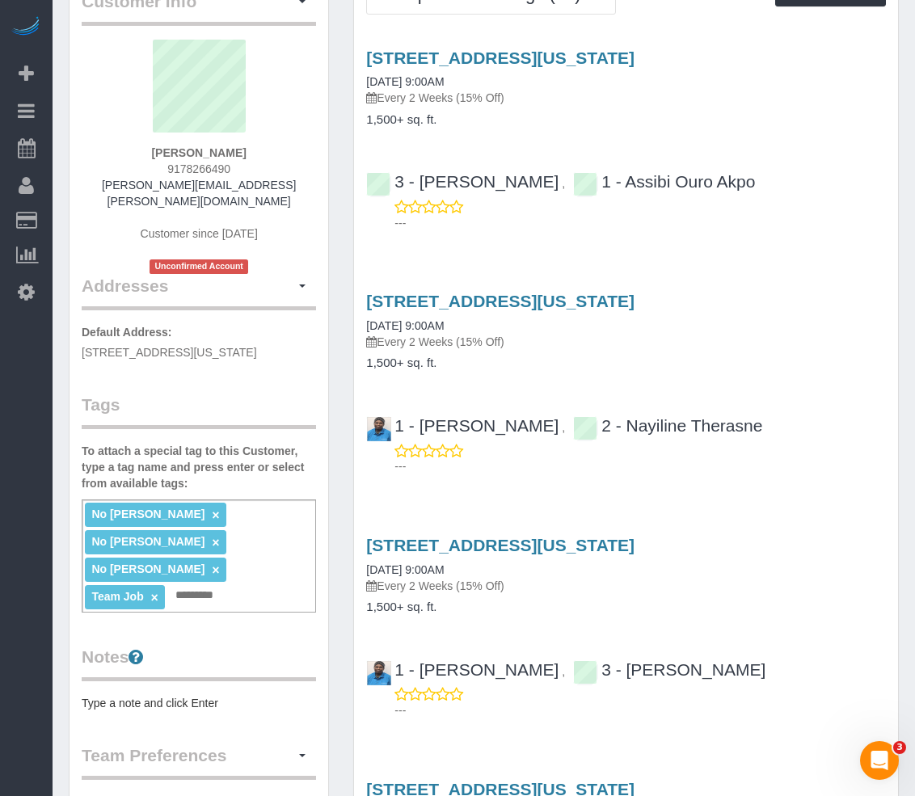
scroll to position [81, 0]
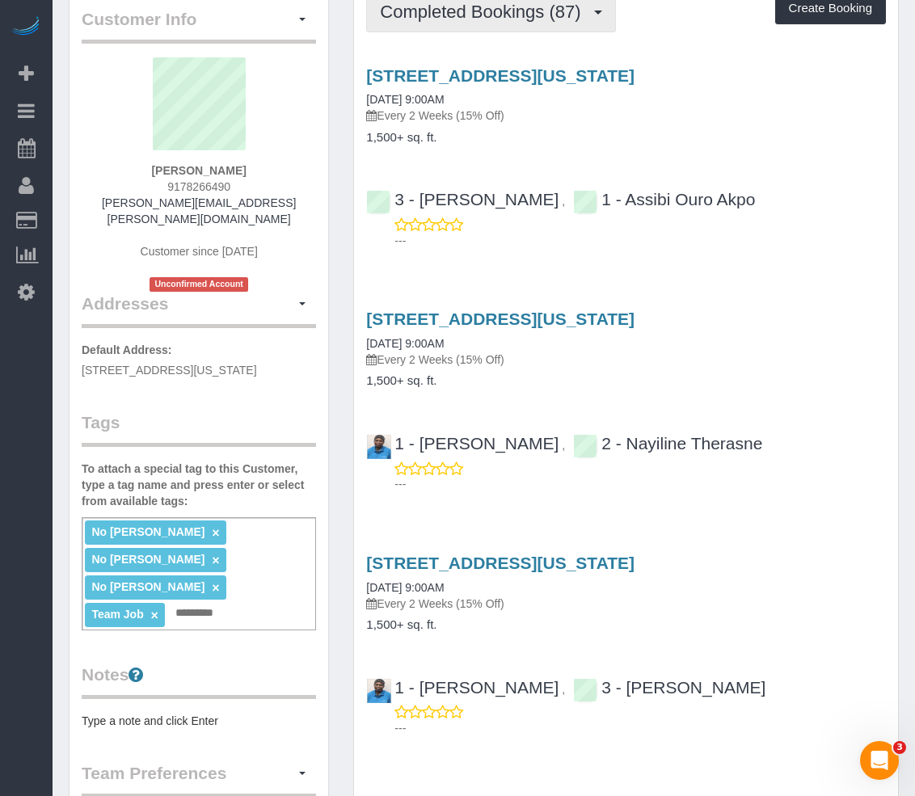
click at [454, 29] on button "Completed Bookings (87)" at bounding box center [490, 11] width 249 height 41
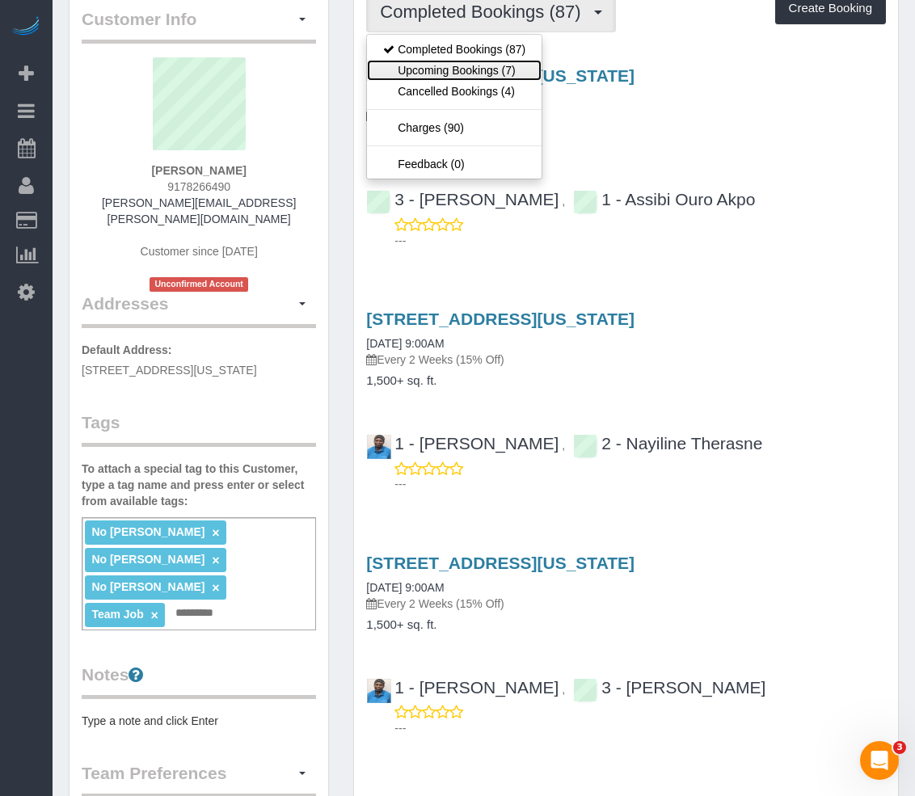
click at [451, 62] on link "Upcoming Bookings (7)" at bounding box center [454, 70] width 175 height 21
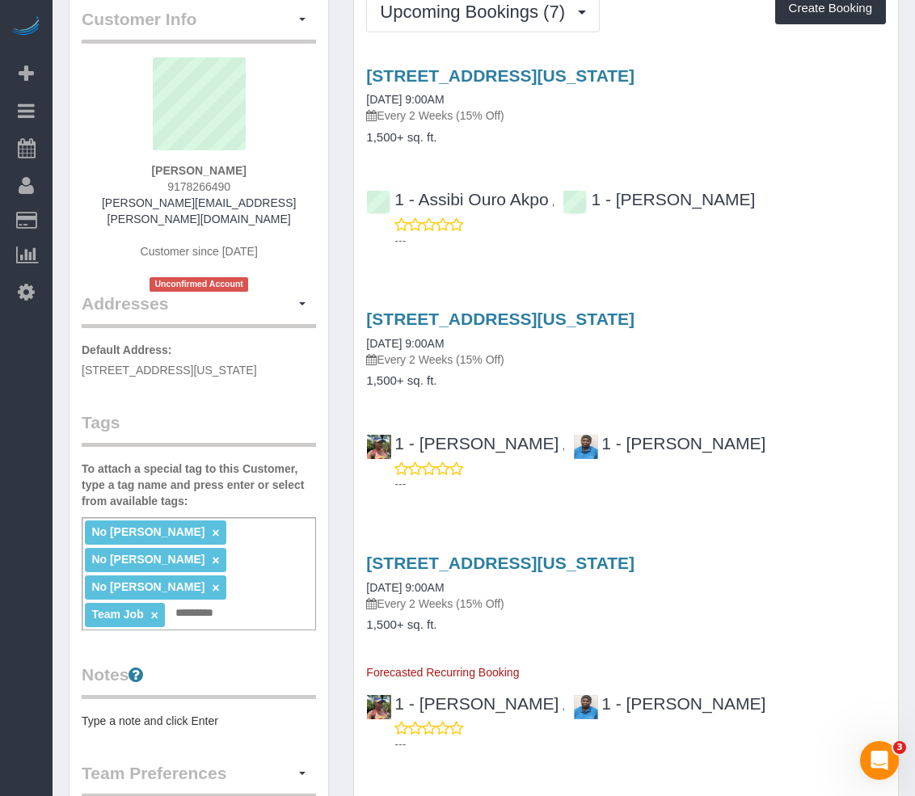
drag, startPoint x: 859, startPoint y: 233, endPoint x: 823, endPoint y: 298, distance: 74.5
click at [859, 233] on p "---" at bounding box center [639, 241] width 491 height 16
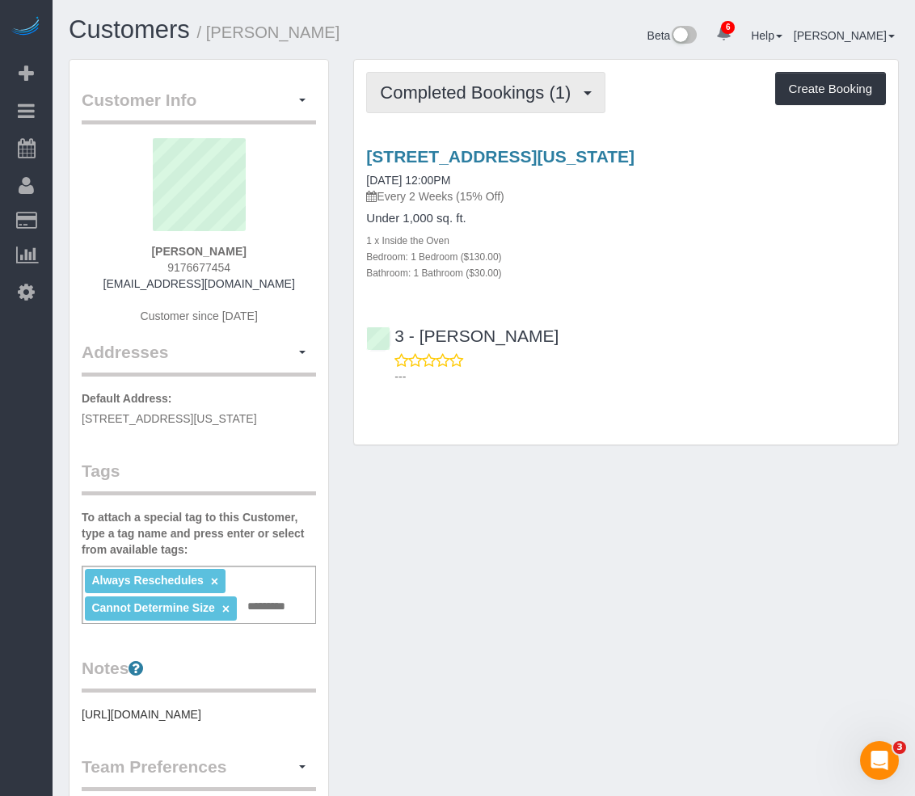
click at [448, 86] on span "Completed Bookings (1)" at bounding box center [479, 92] width 199 height 20
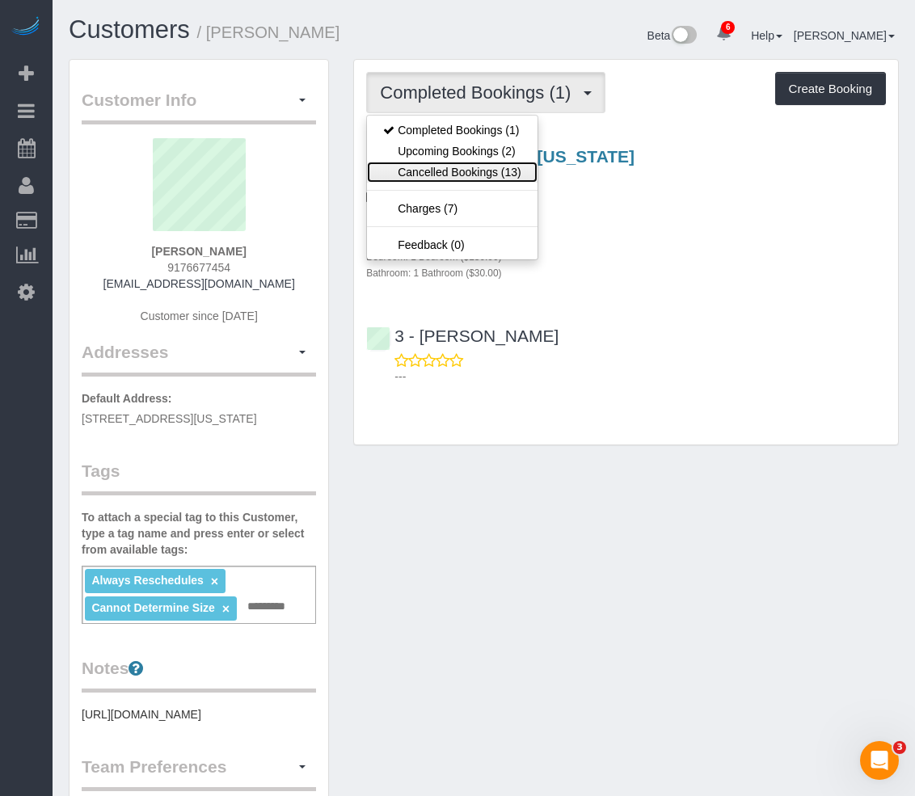
click at [450, 171] on link "Cancelled Bookings (13)" at bounding box center [452, 172] width 170 height 21
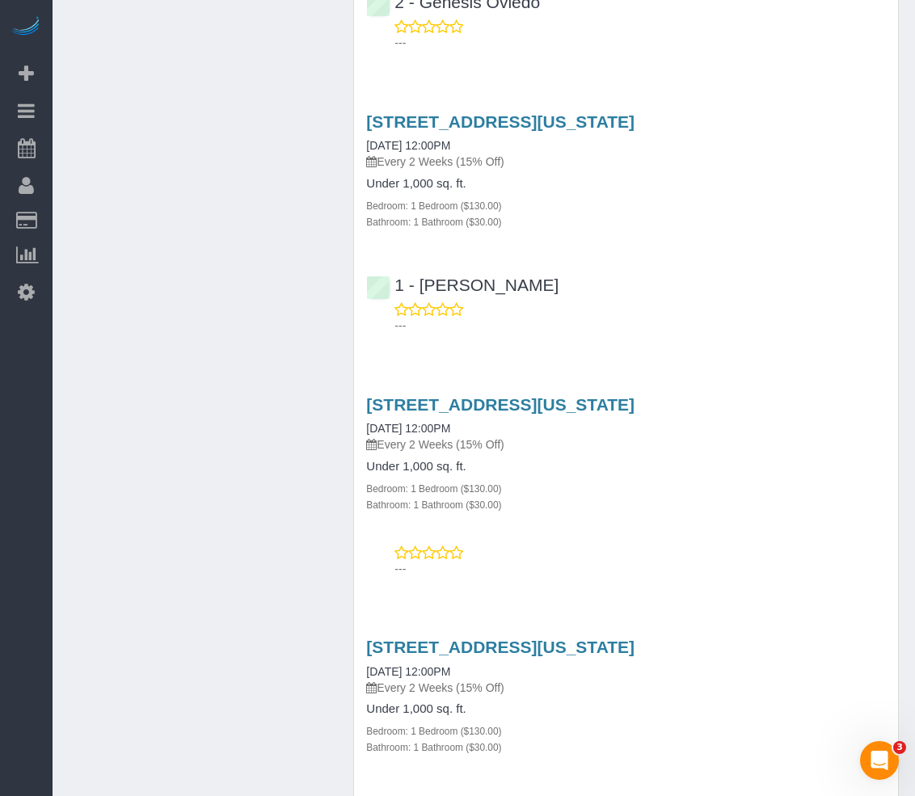
scroll to position [2740, 0]
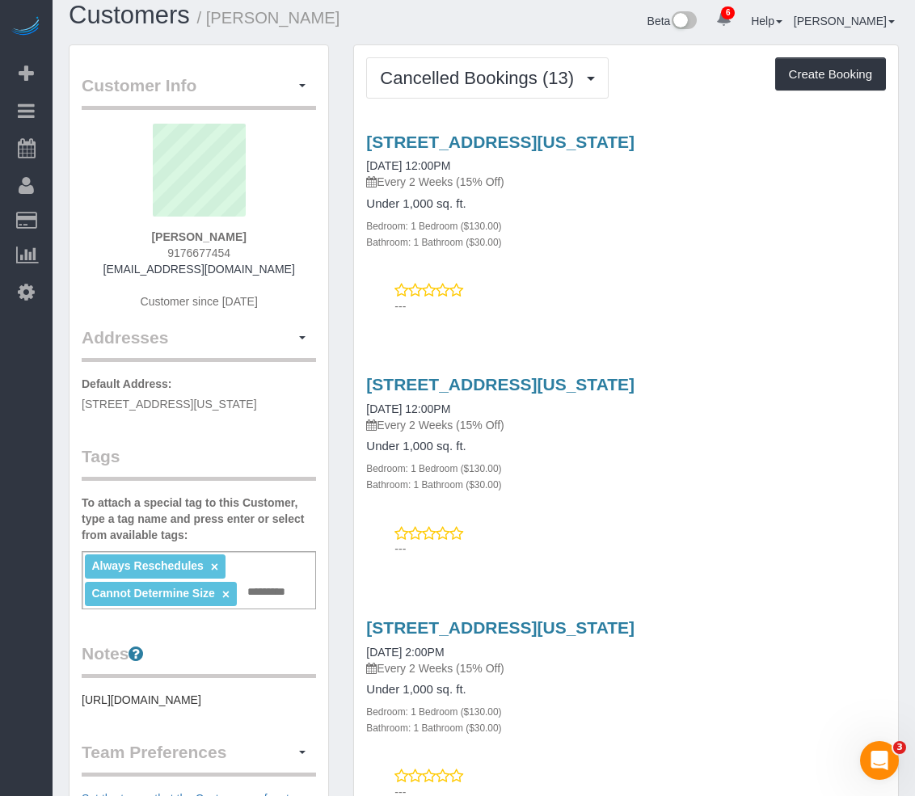
scroll to position [0, 0]
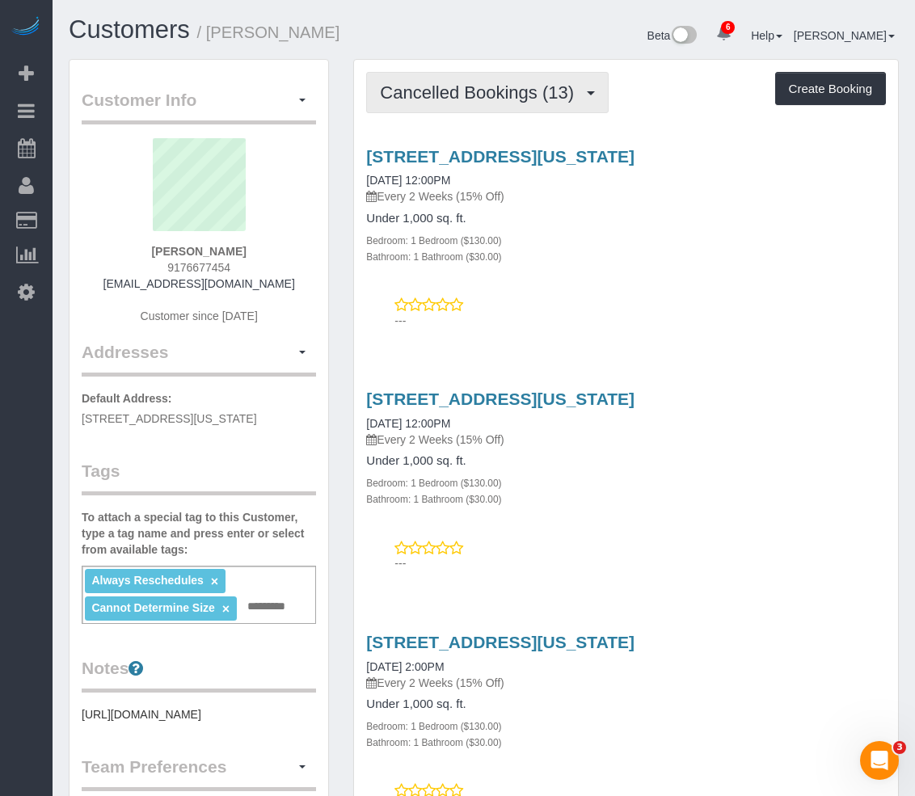
click at [409, 94] on span "Cancelled Bookings (13)" at bounding box center [481, 92] width 202 height 20
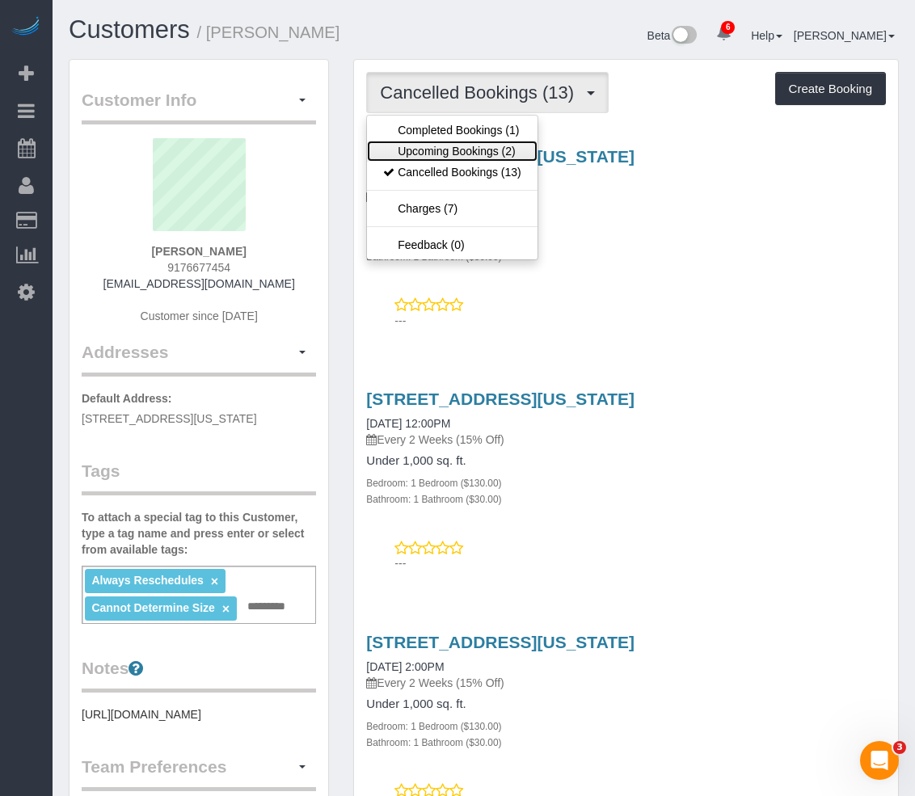
click at [430, 146] on link "Upcoming Bookings (2)" at bounding box center [452, 151] width 170 height 21
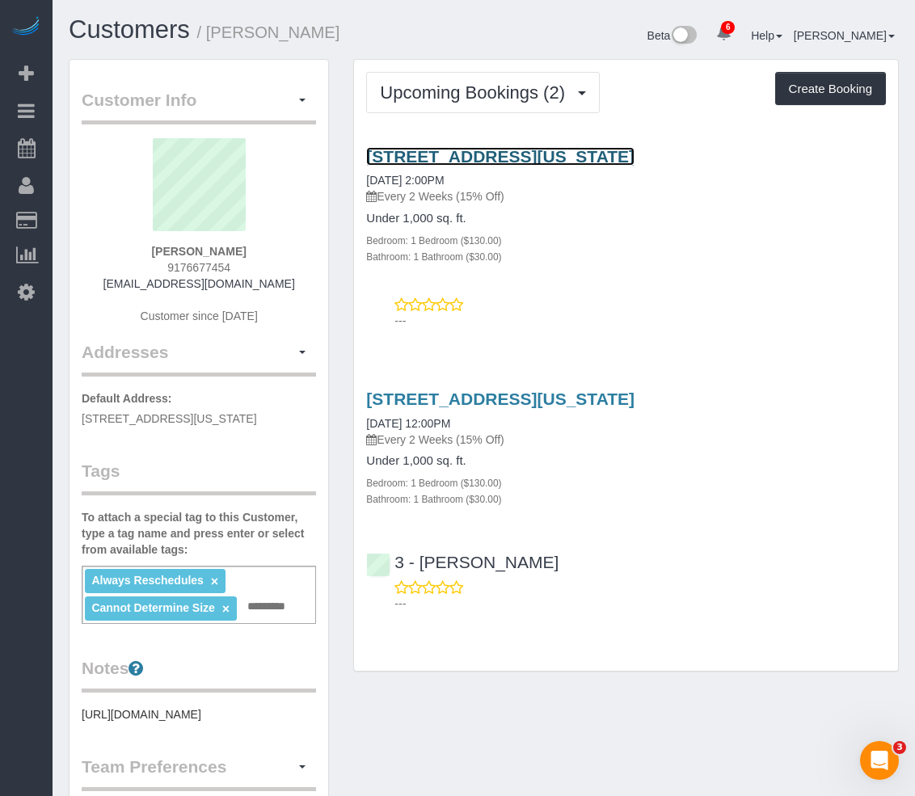
click at [440, 156] on link "33 West End Avenue, Apt 6k, New York, NY 10023" at bounding box center [500, 156] width 268 height 19
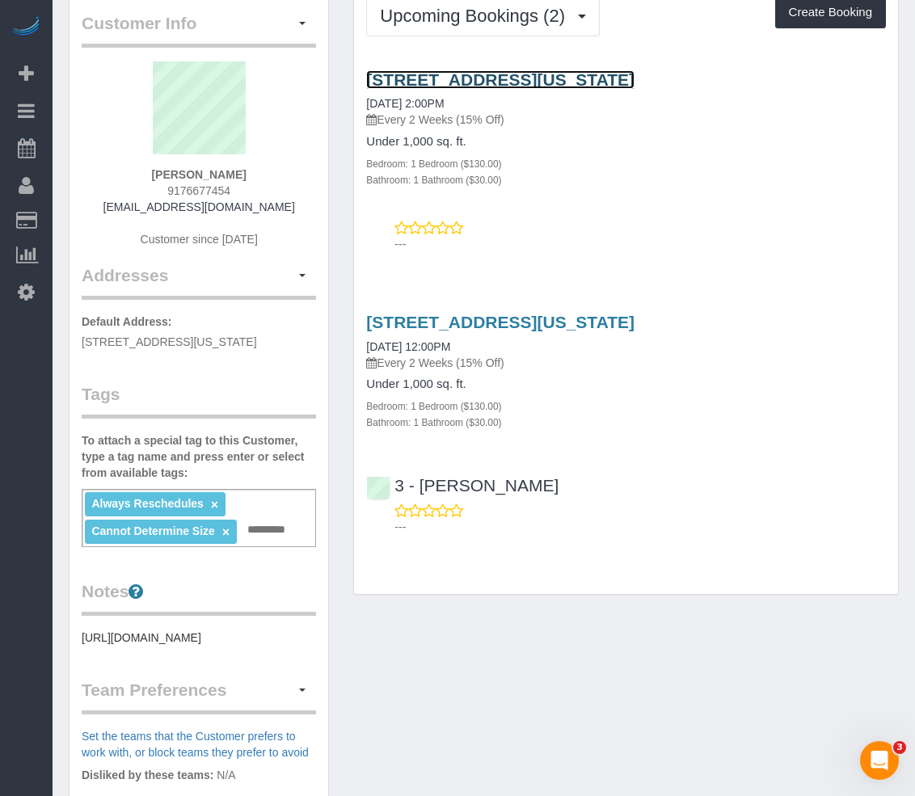
scroll to position [81, 0]
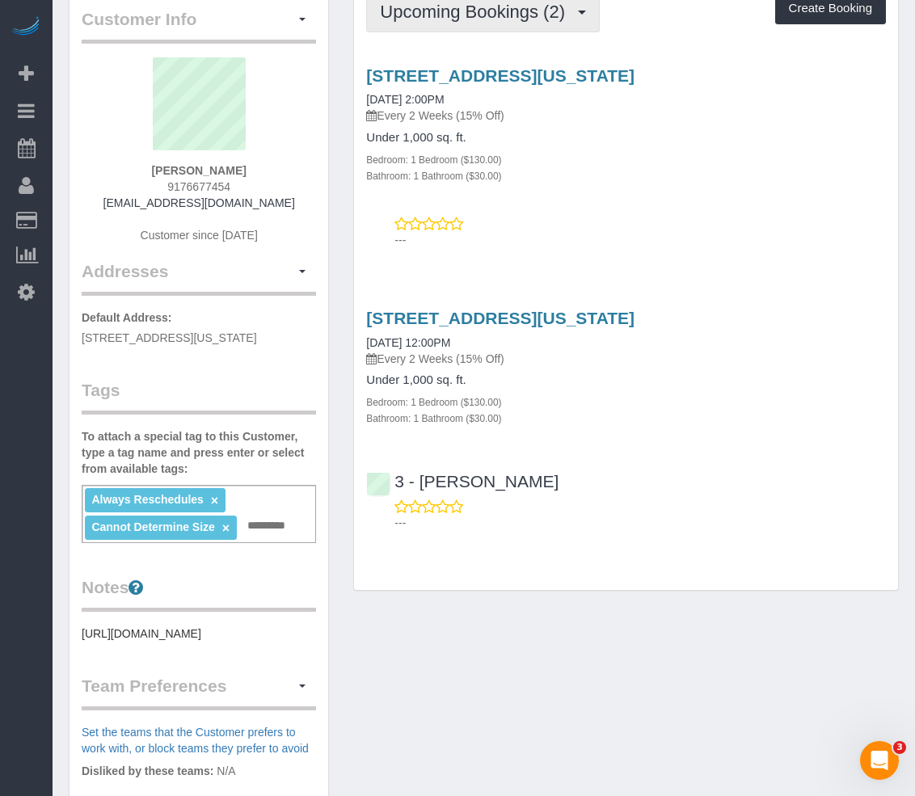
click at [423, 24] on button "Upcoming Bookings (2)" at bounding box center [482, 11] width 233 height 41
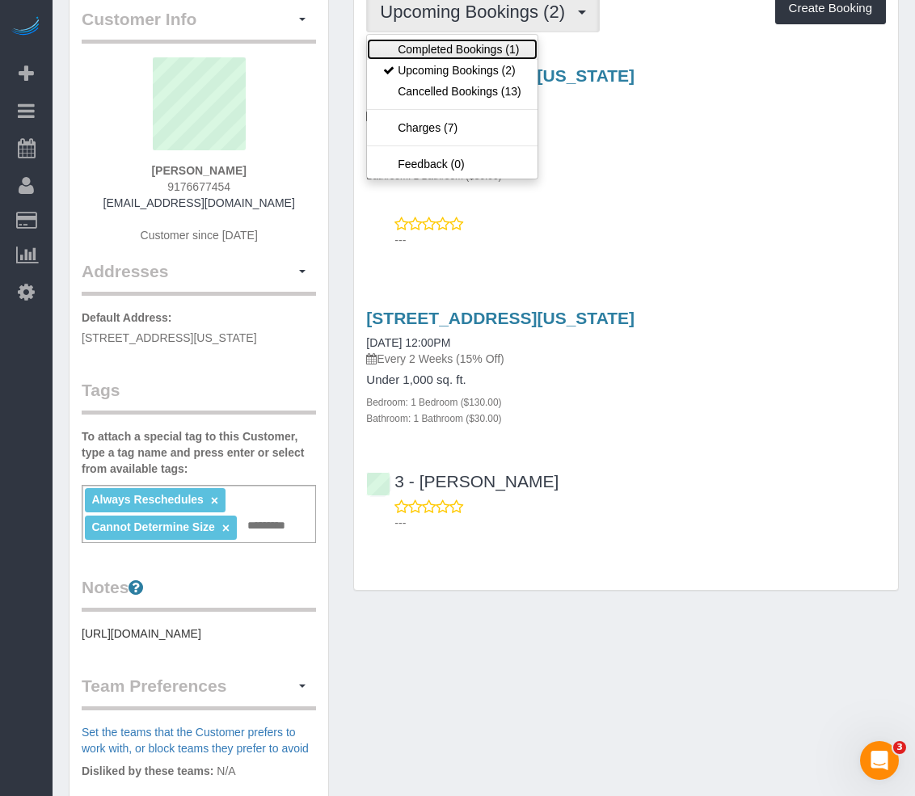
click at [423, 44] on link "Completed Bookings (1)" at bounding box center [452, 49] width 170 height 21
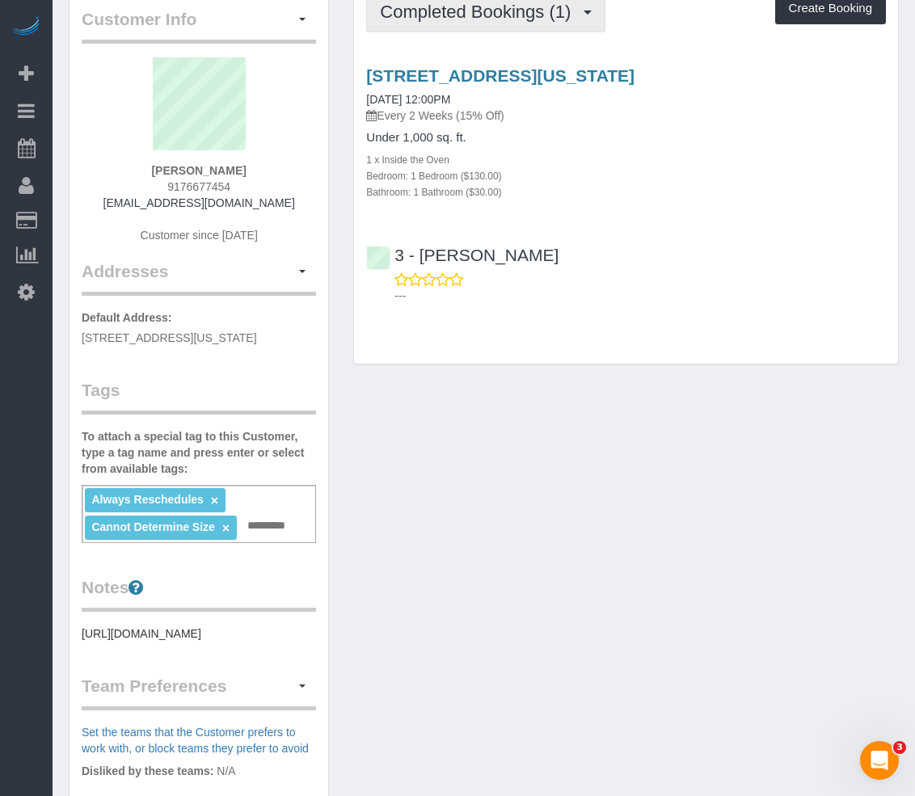
click at [404, 14] on span "Completed Bookings (1)" at bounding box center [479, 12] width 199 height 20
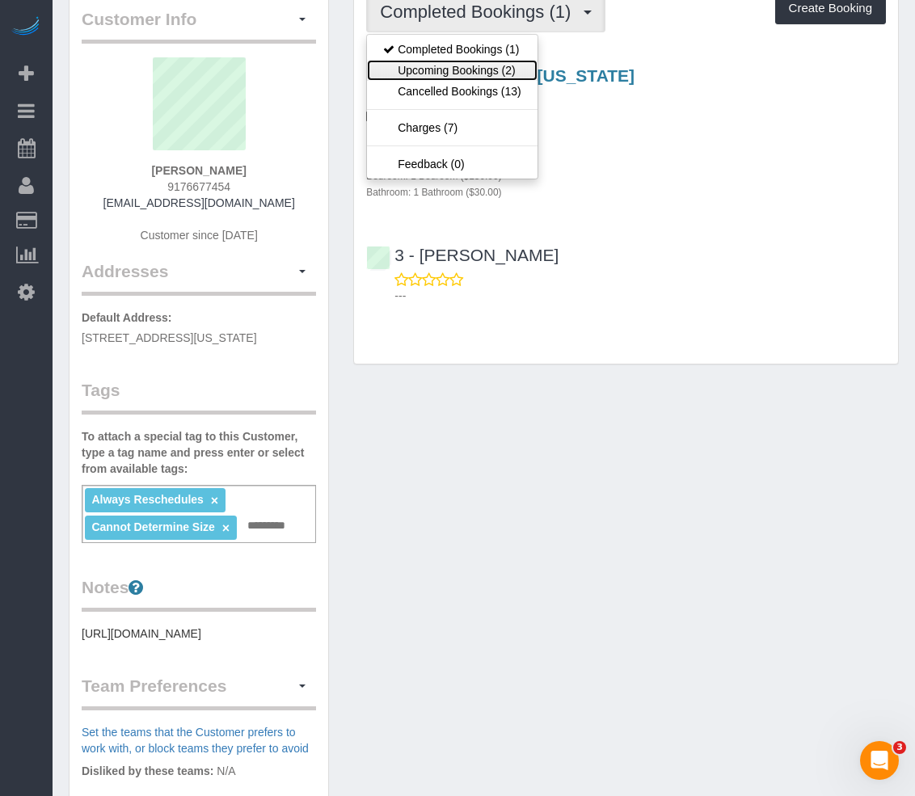
click at [403, 60] on link "Upcoming Bookings (2)" at bounding box center [452, 70] width 170 height 21
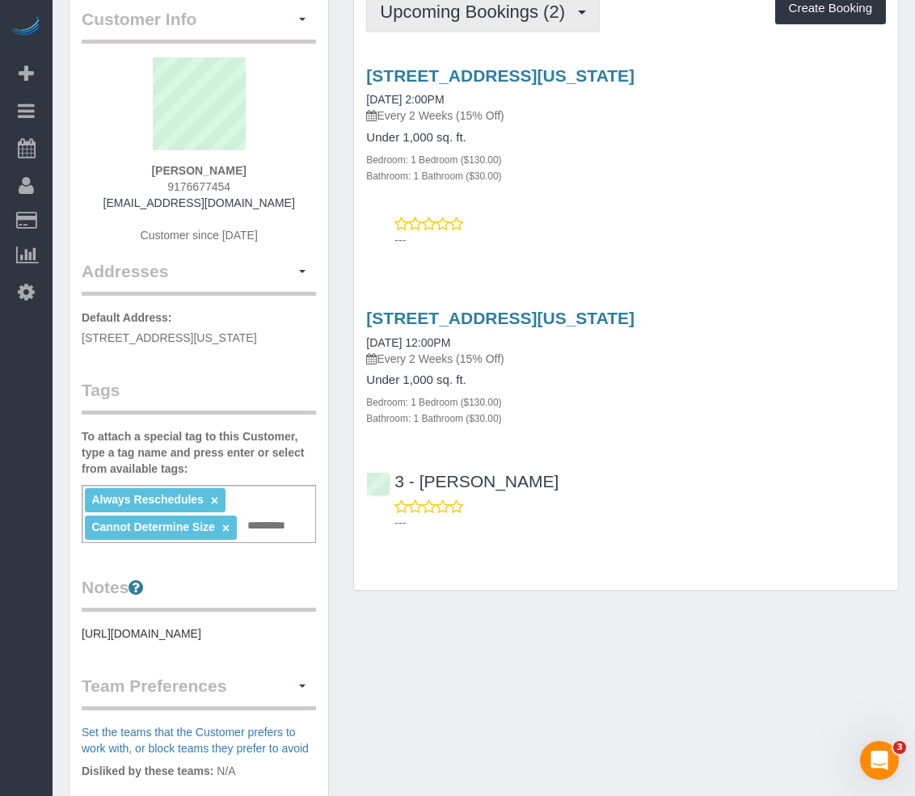
click at [408, 22] on button "Upcoming Bookings (2)" at bounding box center [482, 11] width 233 height 41
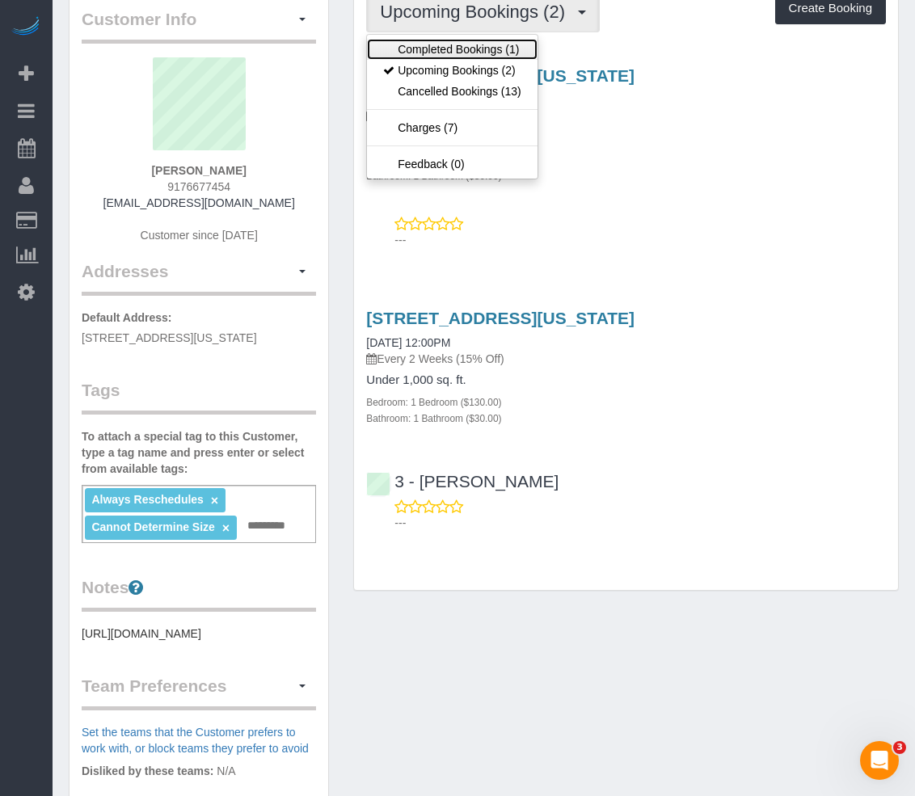
click at [405, 48] on link "Completed Bookings (1)" at bounding box center [452, 49] width 170 height 21
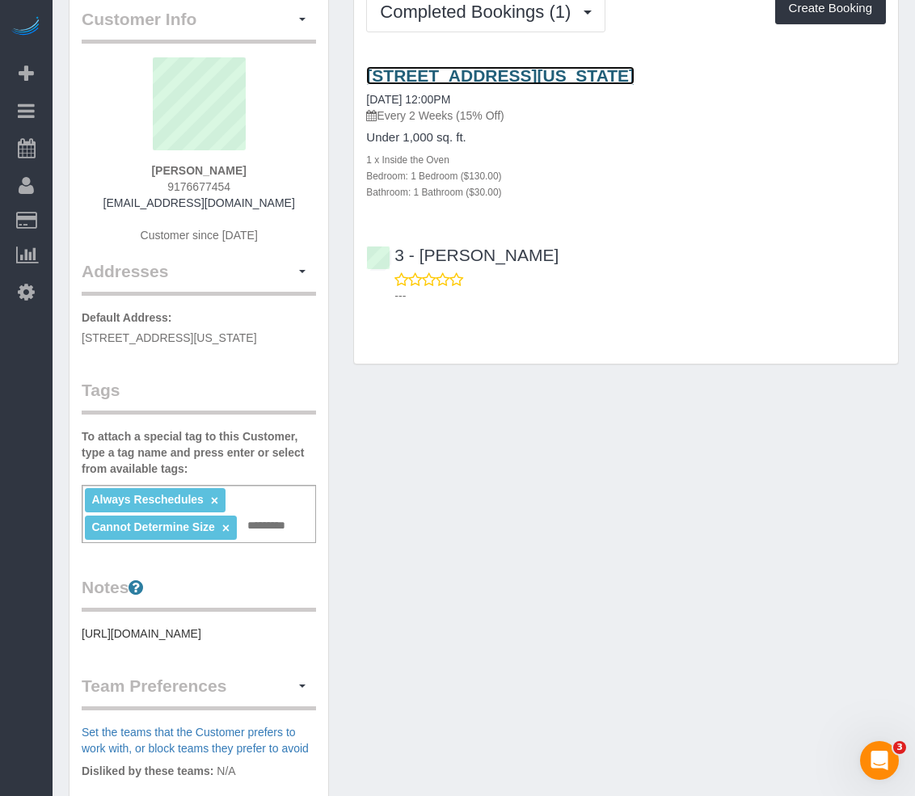
click at [465, 72] on link "33 West End Avenue, Apt 6k, New York, NY 10023" at bounding box center [500, 75] width 268 height 19
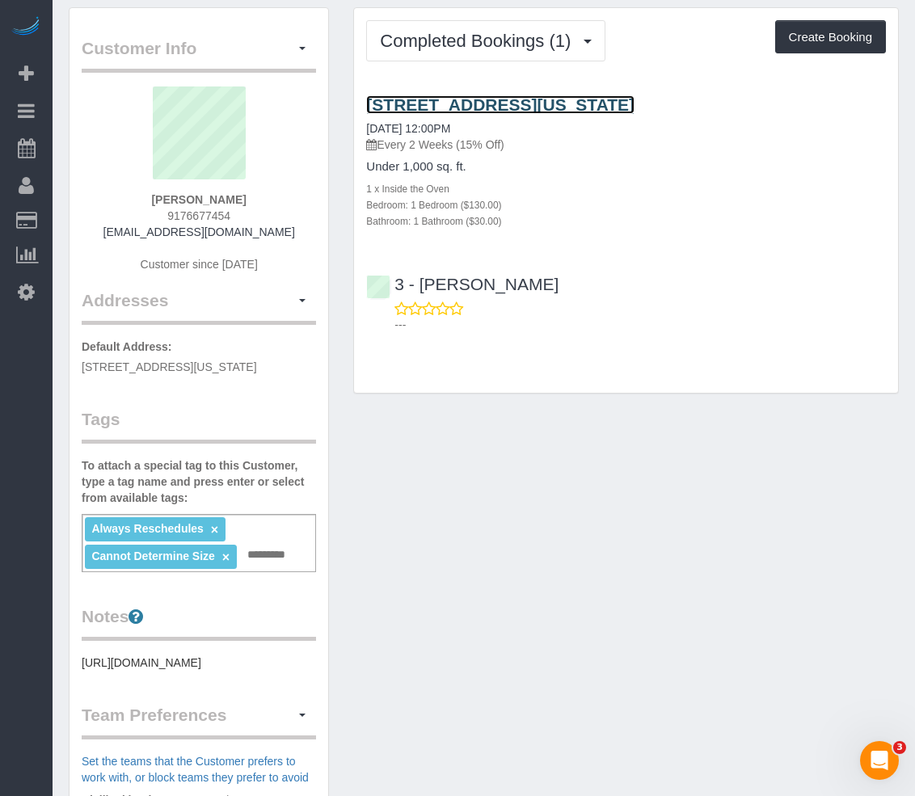
scroll to position [0, 0]
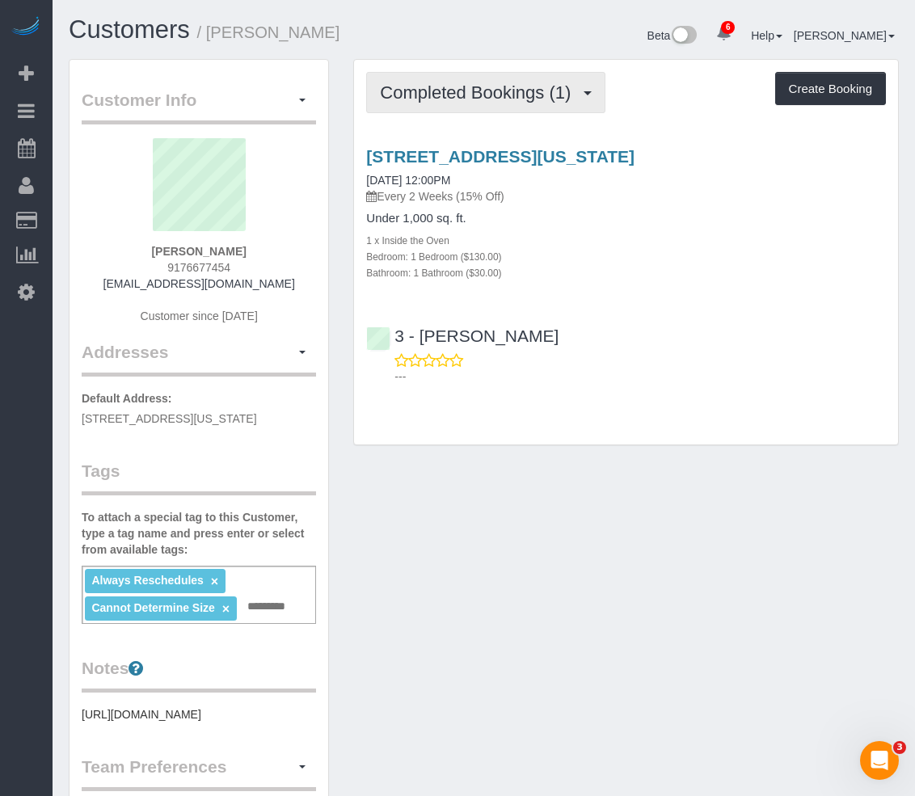
click at [475, 104] on button "Completed Bookings (1)" at bounding box center [485, 92] width 239 height 41
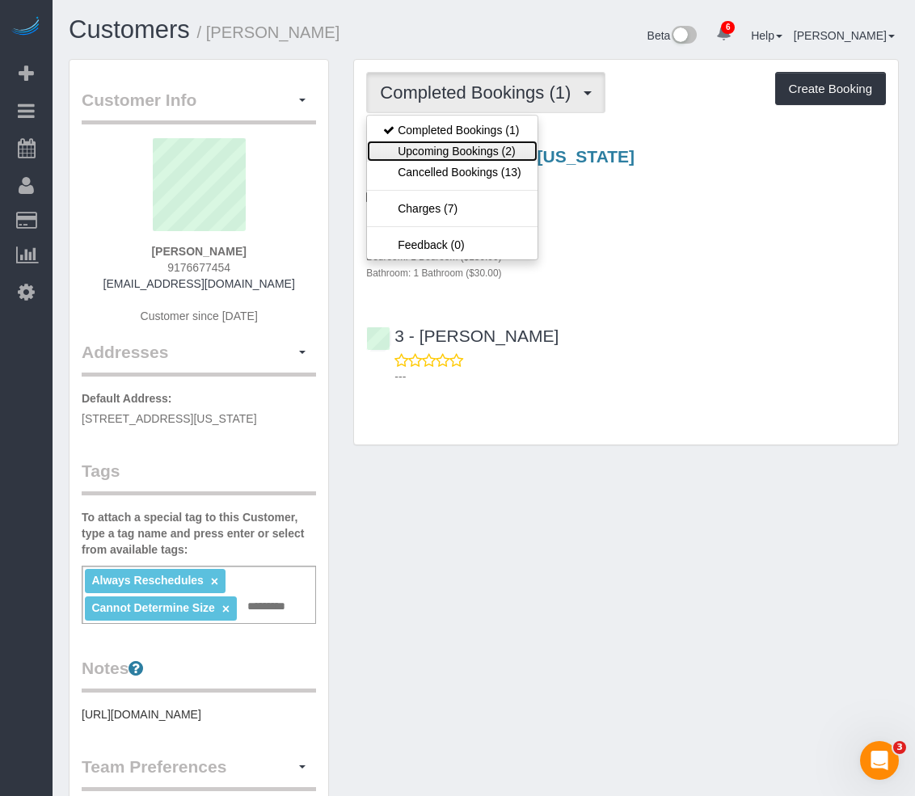
click at [451, 153] on link "Upcoming Bookings (2)" at bounding box center [452, 151] width 170 height 21
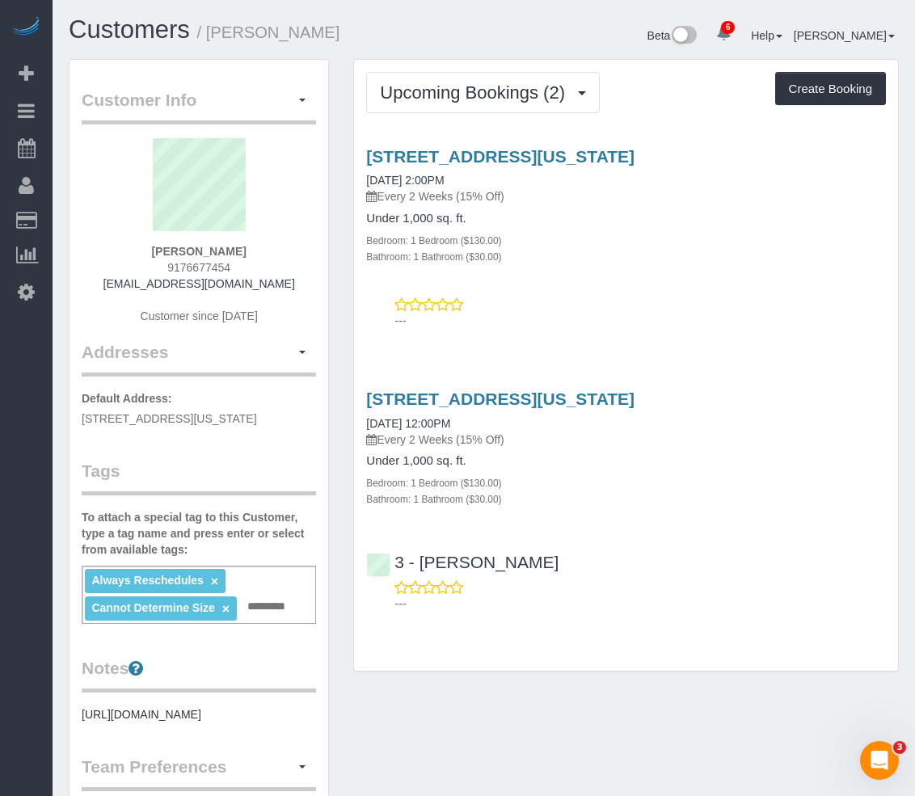
click at [442, 60] on div "Upcoming Bookings (2) Completed Bookings (1) Upcoming Bookings (2) Cancelled Bo…" at bounding box center [626, 366] width 544 height 612
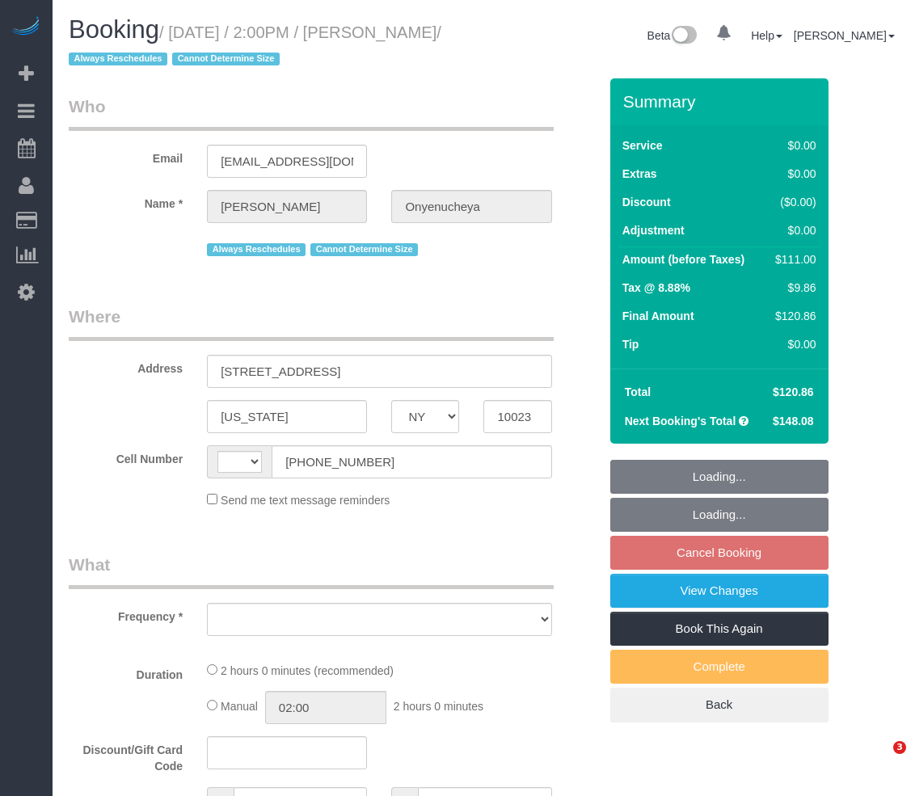
select select "NY"
select select "object:410"
select select "number:89"
select select "number:90"
select select "number:15"
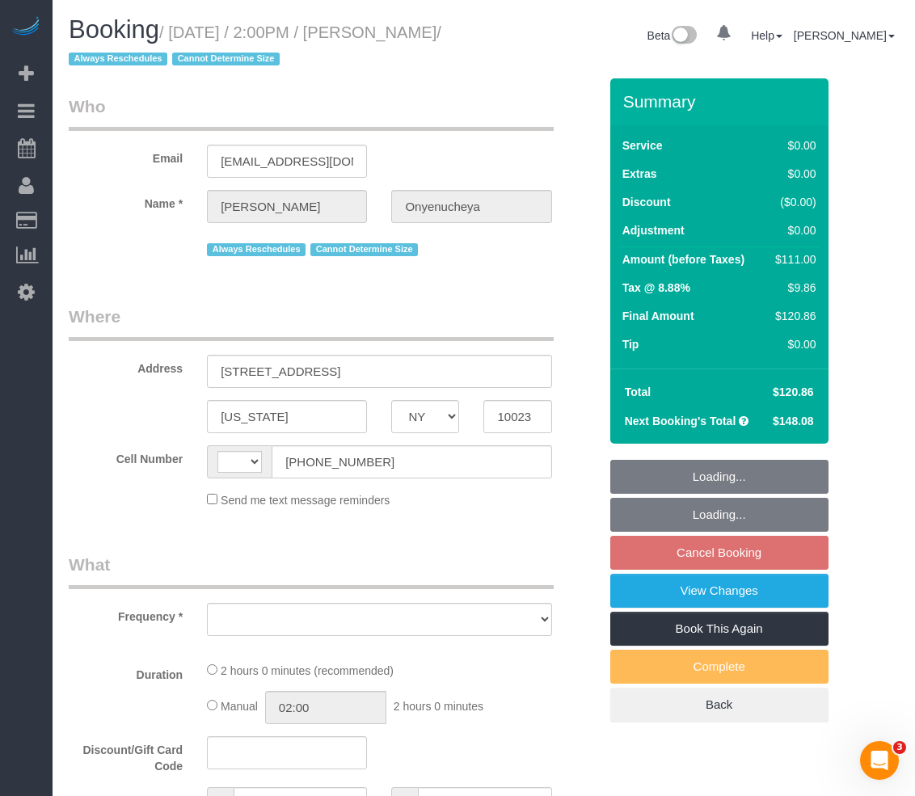
select select "number:5"
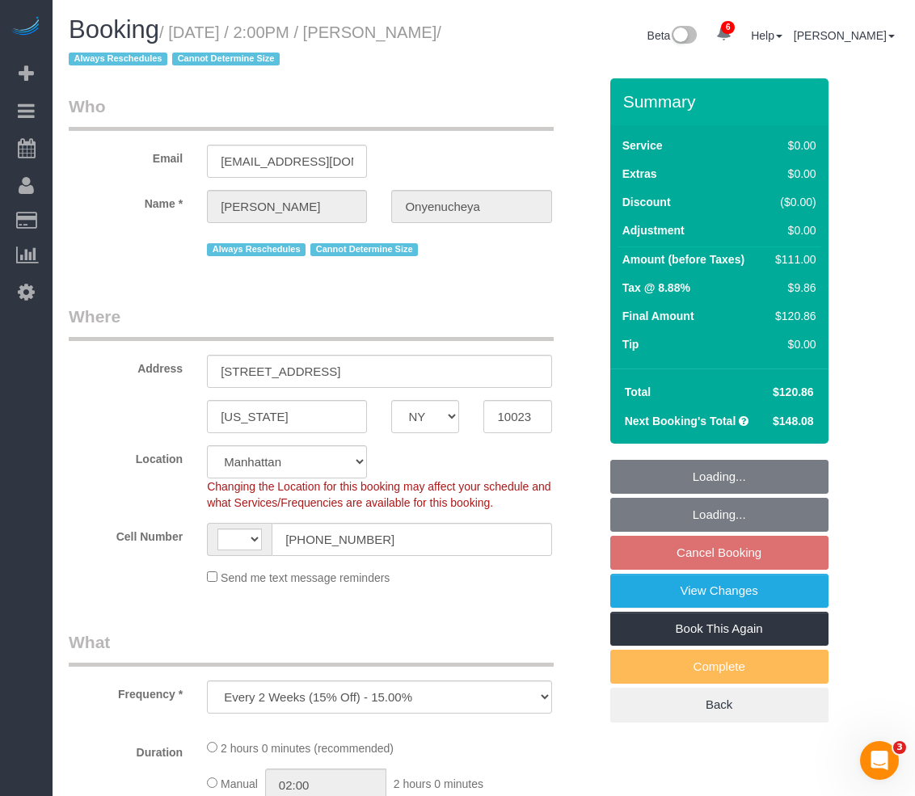
select select "string:US"
select select "object:830"
select select "string:stripe-pm_1PnktZ4VGloSiKo7Ktd3QMsw"
select select "1"
select select "spot7"
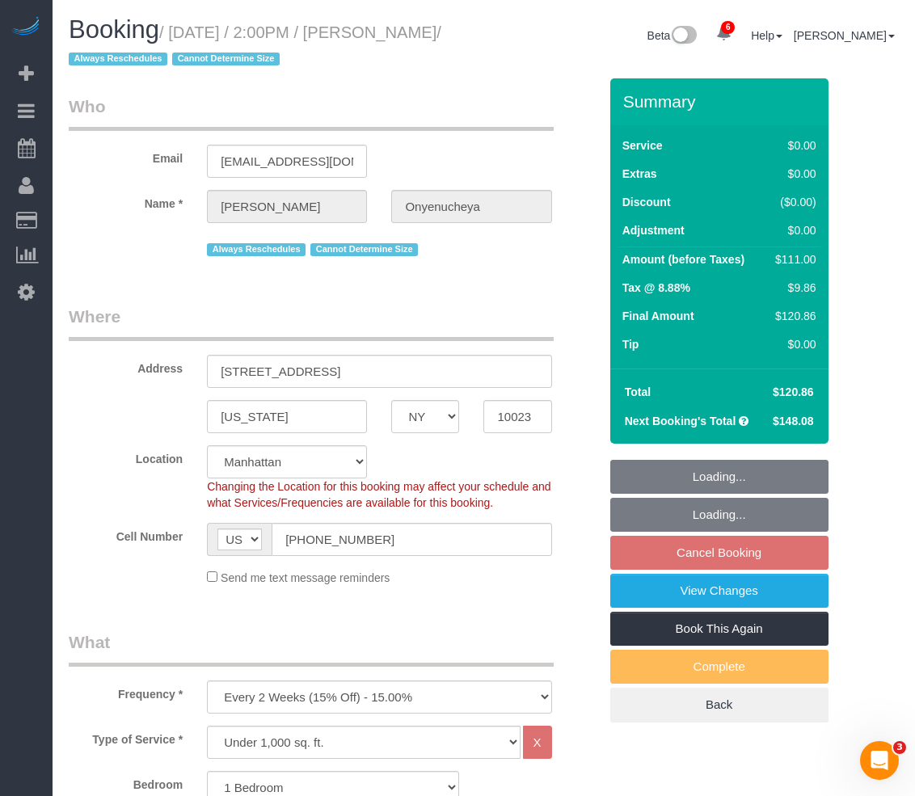
select select "1"
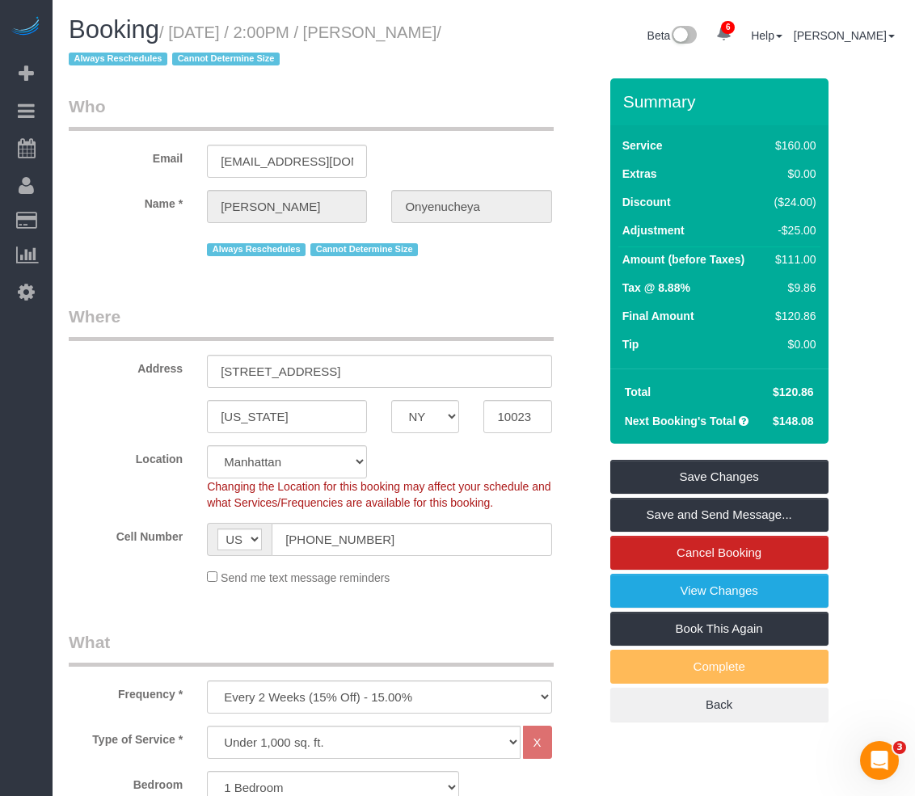
click at [690, 591] on link "View Changes" at bounding box center [719, 591] width 218 height 34
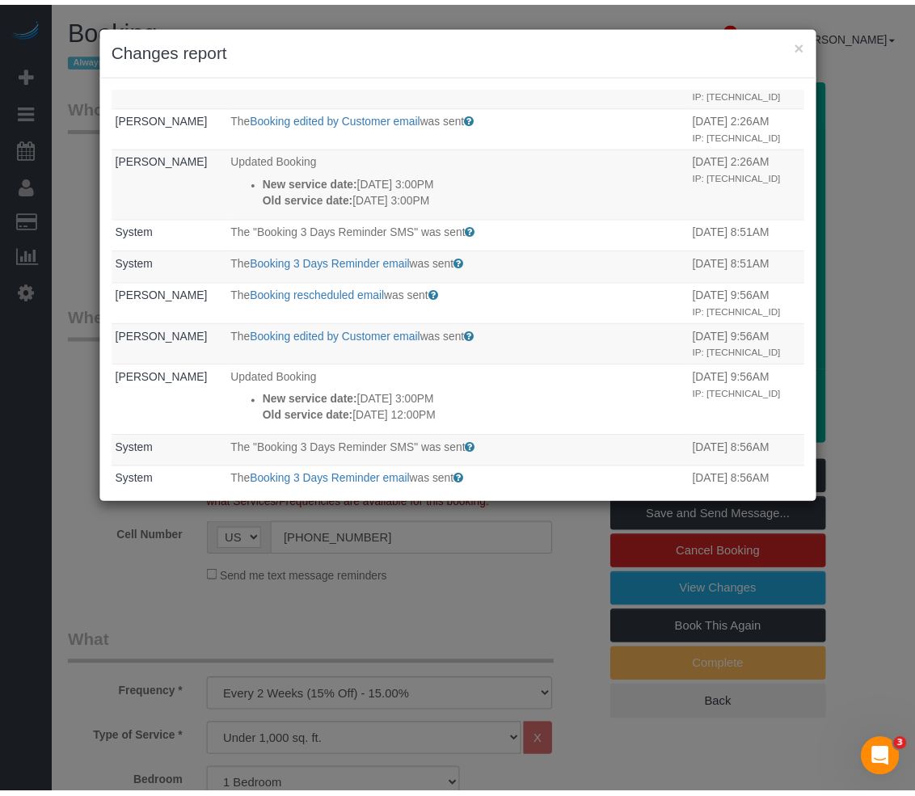
scroll to position [1616, 0]
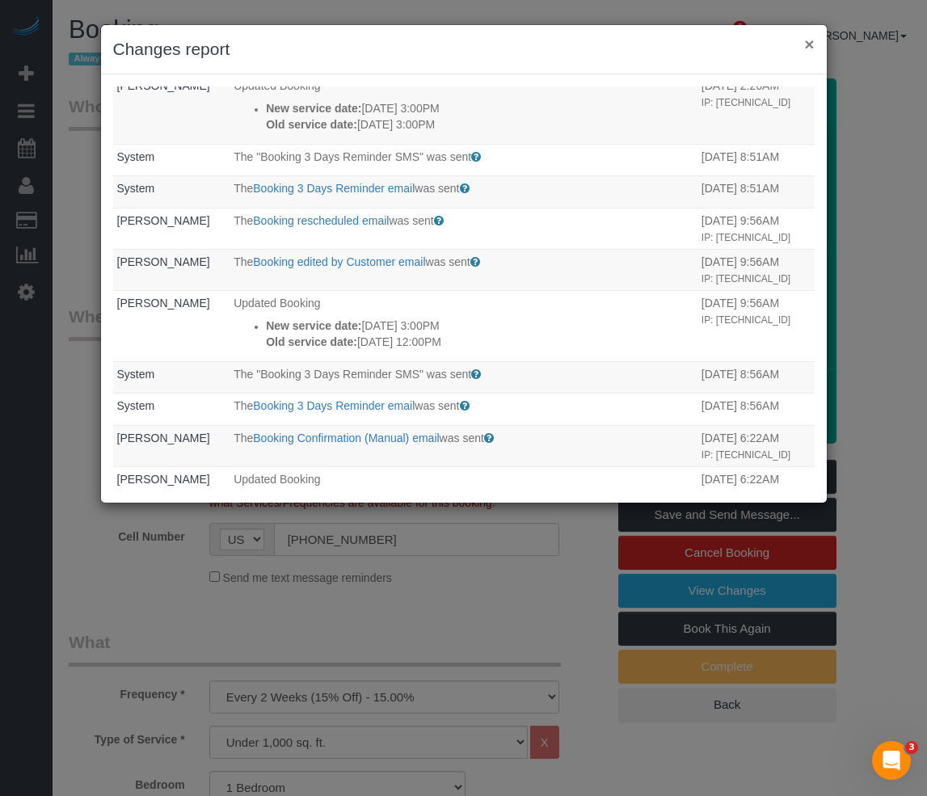
click at [810, 48] on button "×" at bounding box center [809, 44] width 10 height 17
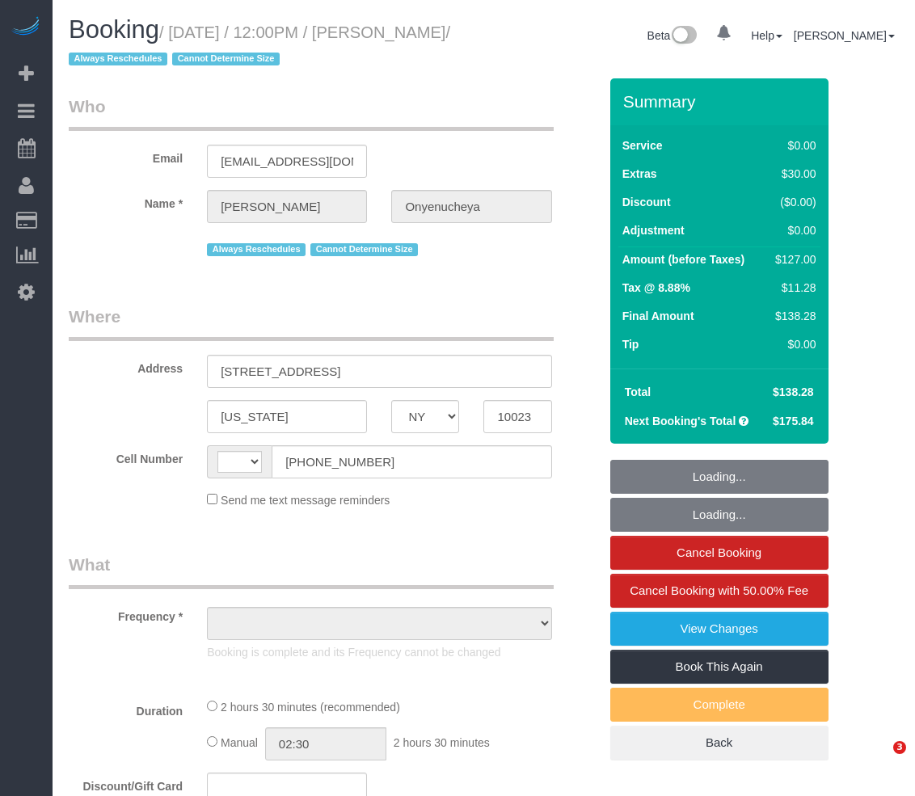
select select "NY"
select select "string:[GEOGRAPHIC_DATA]"
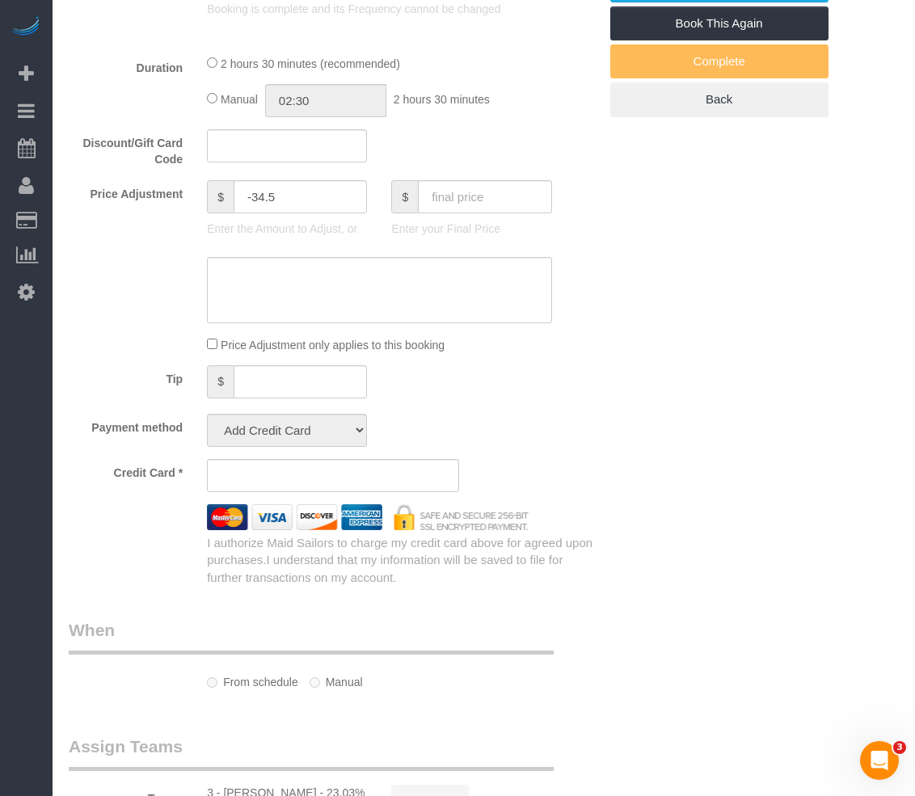
select select "object:861"
select select "number:89"
select select "number:90"
select select "number:15"
select select "number:5"
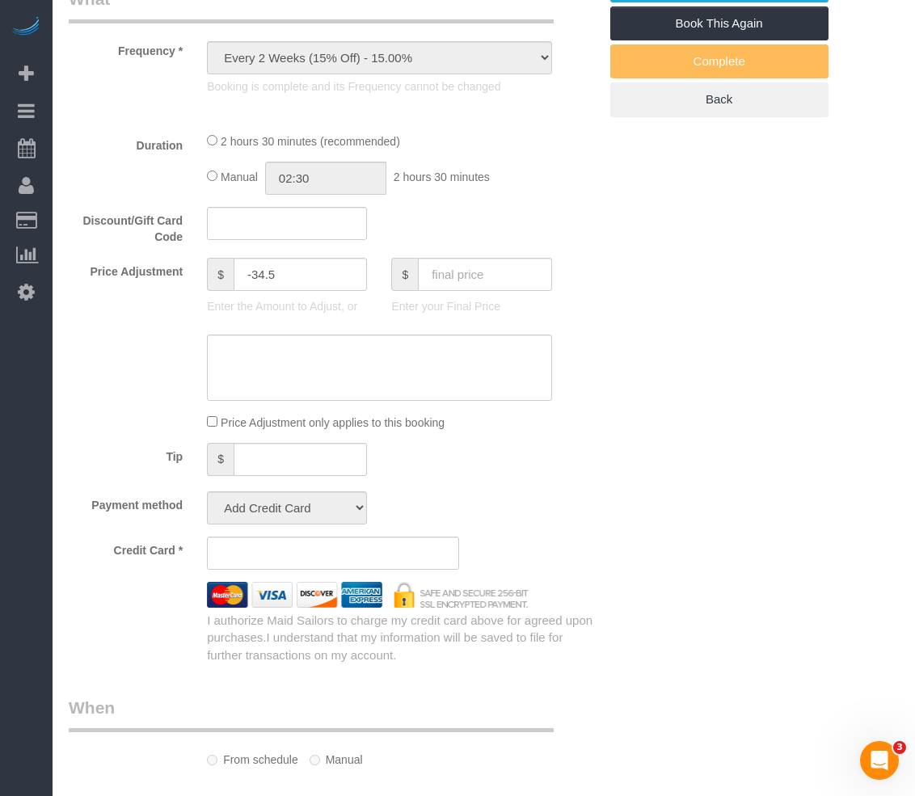
select select "string:stripe-pm_1PnktZ4VGloSiKo7Ktd3QMsw"
select select "1"
select select "spot1"
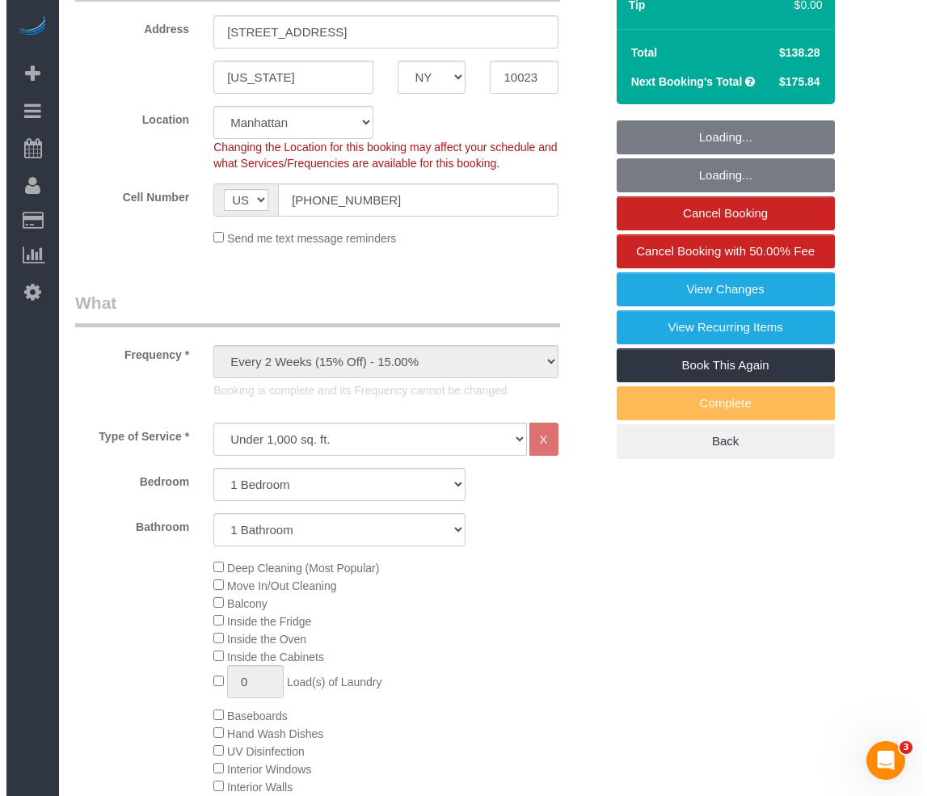
scroll to position [239, 0]
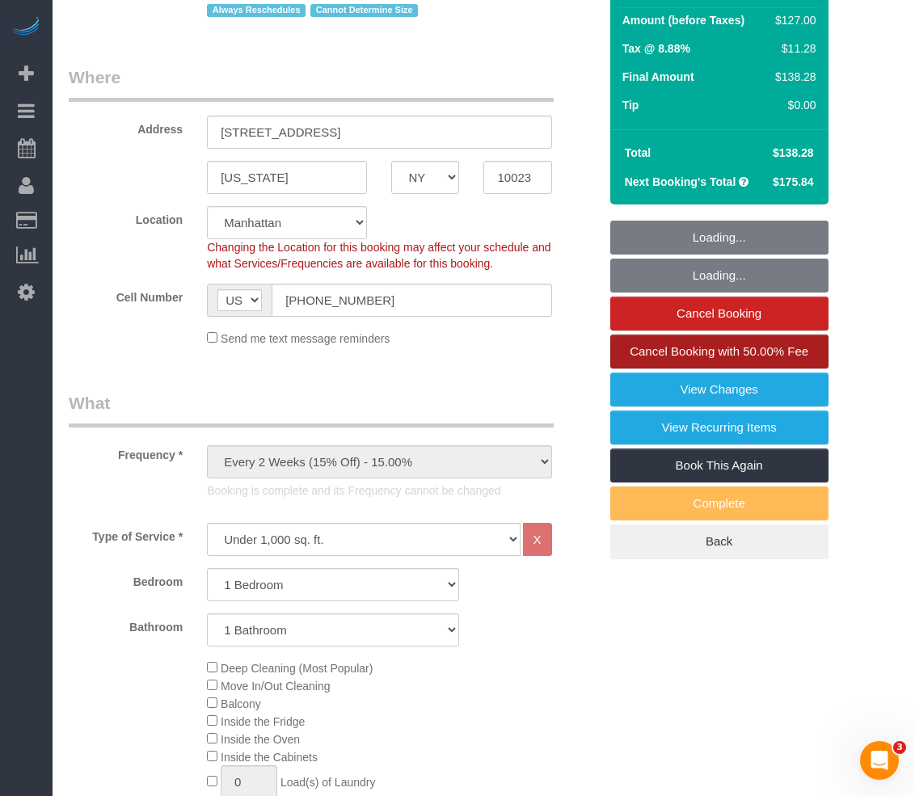
select select "object:1403"
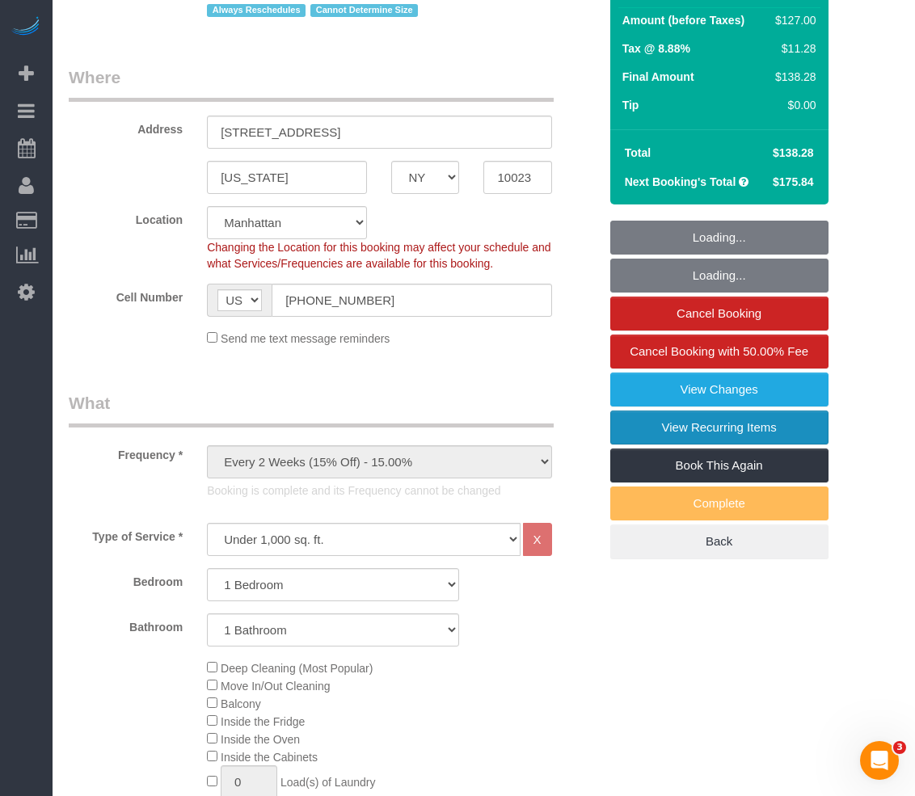
select select "1"
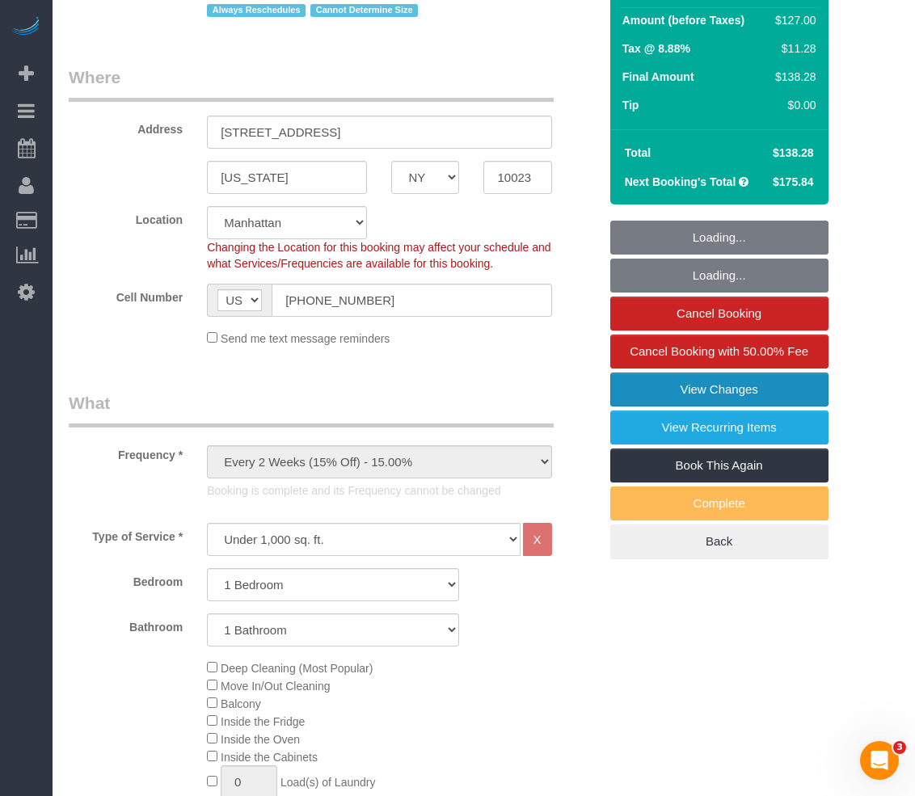
click at [696, 389] on link "View Changes" at bounding box center [719, 389] width 218 height 34
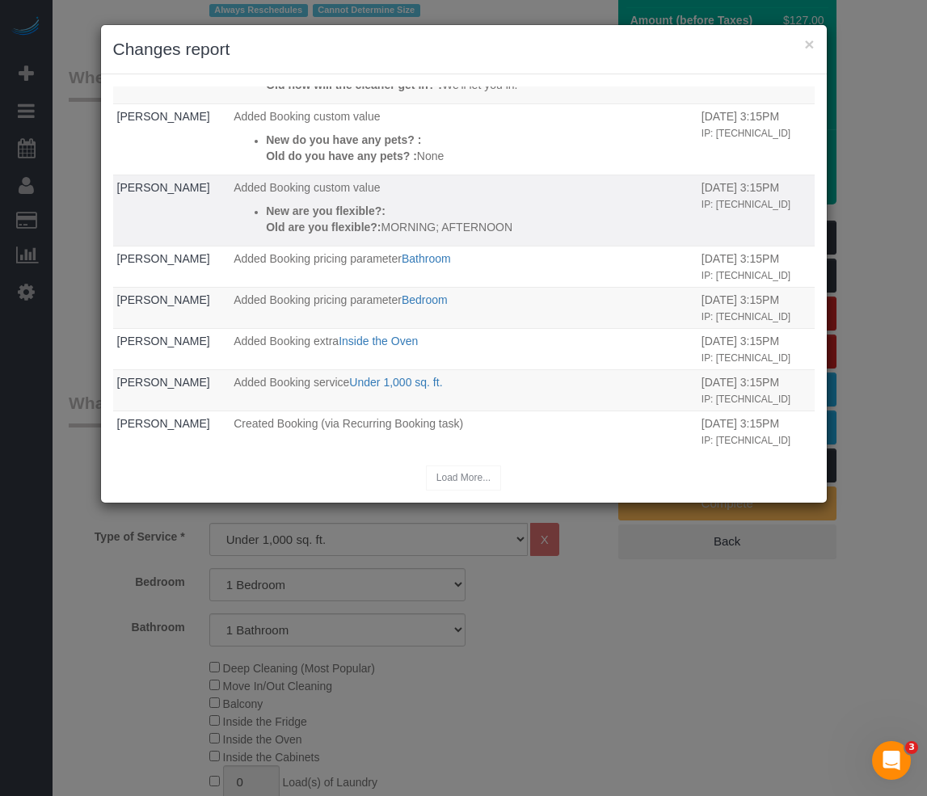
scroll to position [1186, 0]
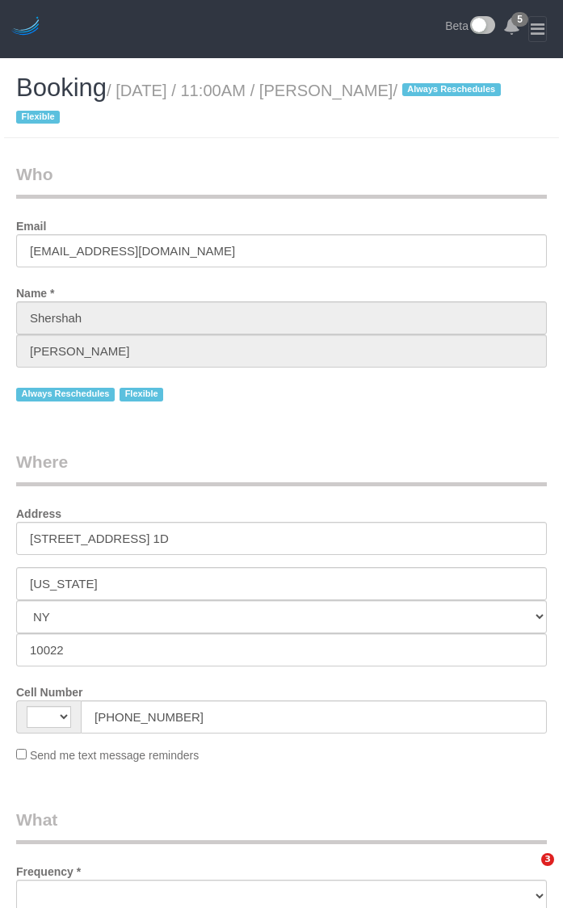
select select "NY"
select select "string:[GEOGRAPHIC_DATA]"
select select "object:567"
select select "number:59"
select select "number:77"
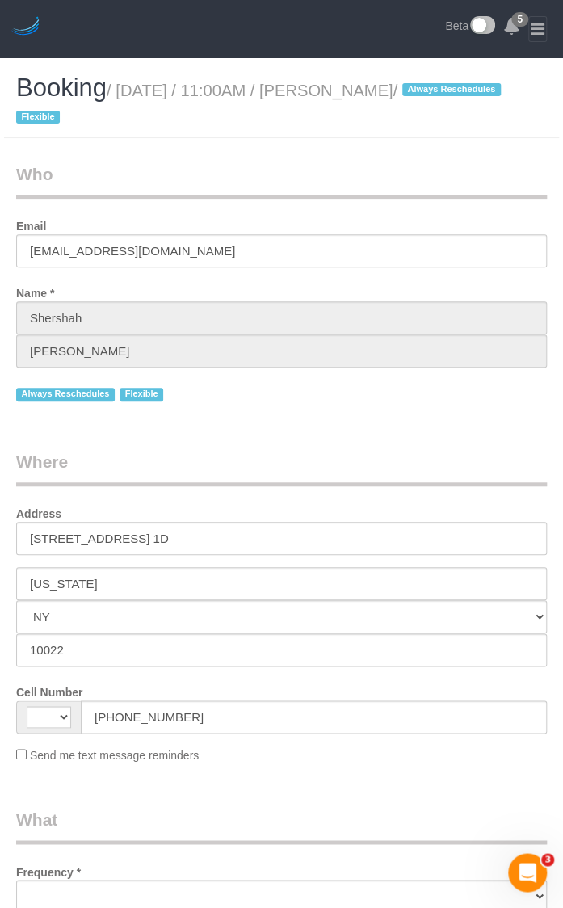
select select "number:15"
select select "number:5"
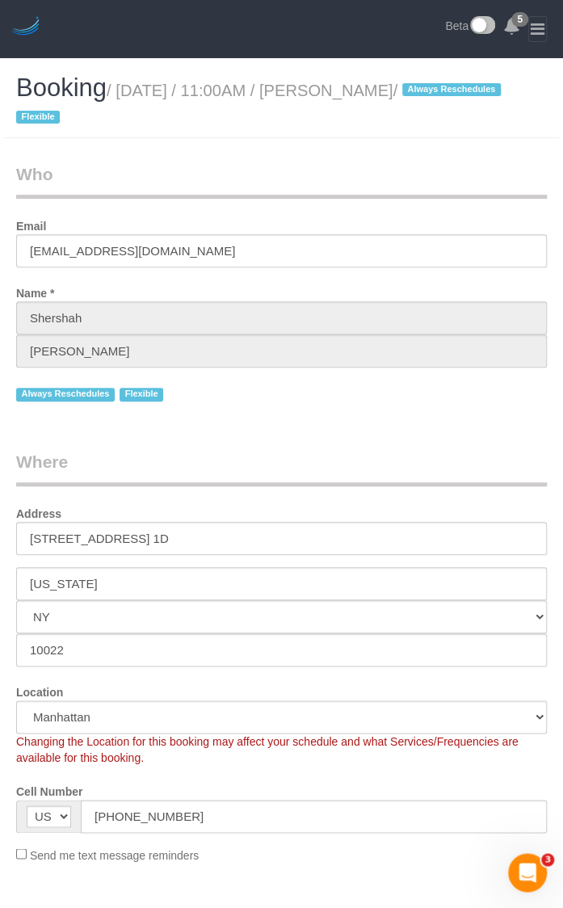
select select "object:926"
select select "string:stripe-pm_1RtUu44VGloSiKo7MdliQjSN"
select select "spot1"
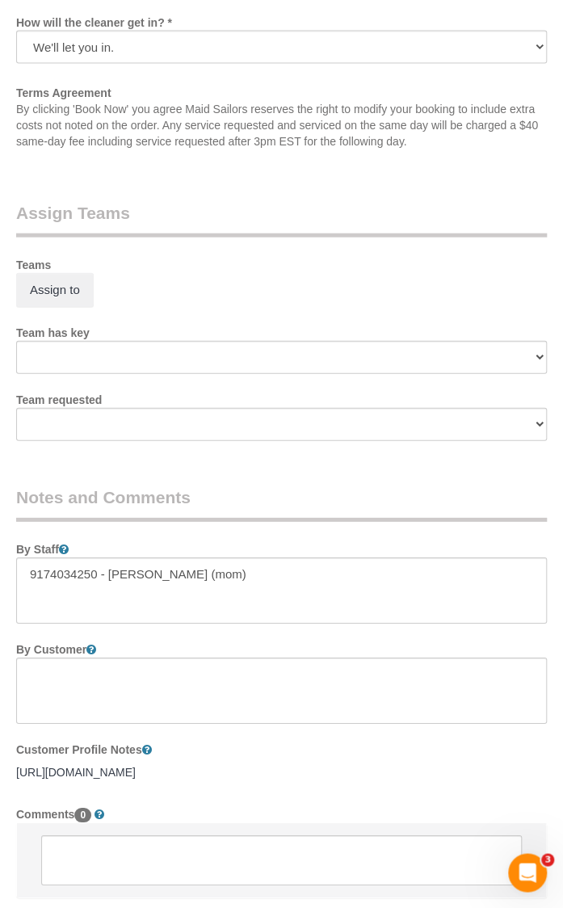
scroll to position [2666, 0]
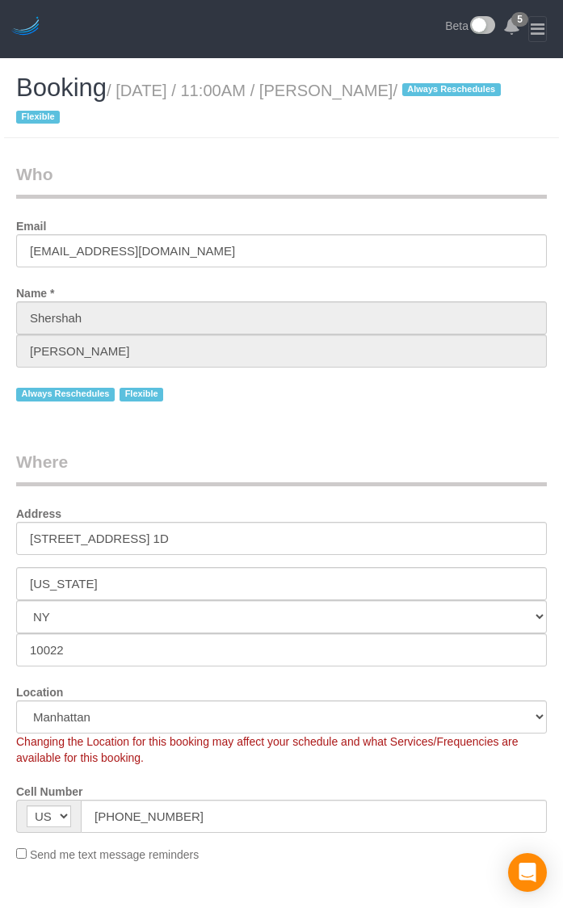
select select "NY"
select select "object:814"
select select "number:59"
select select "number:77"
select select "number:15"
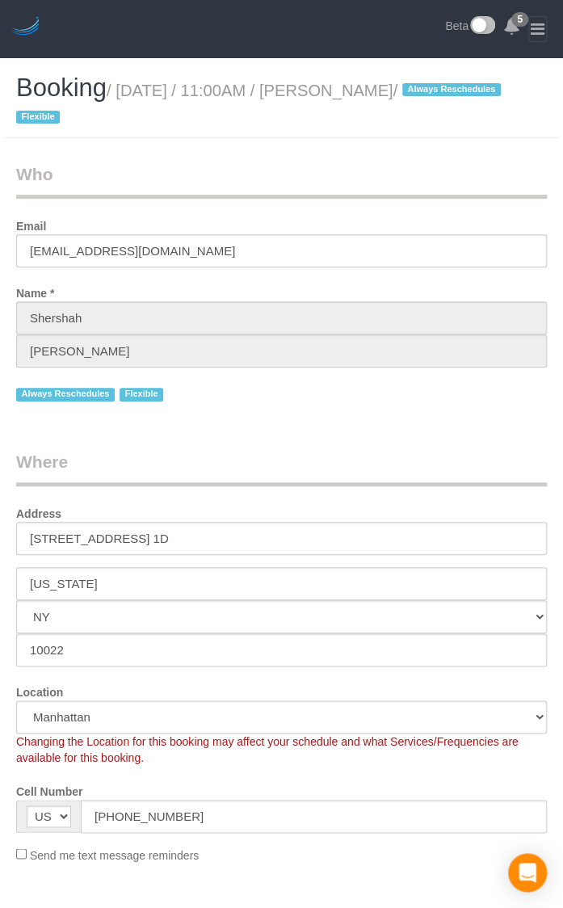
select select "number:5"
select select "string:stripe-pm_1RtUu44VGloSiKo7MdliQjSN"
select select "spot1"
select select "object:1347"
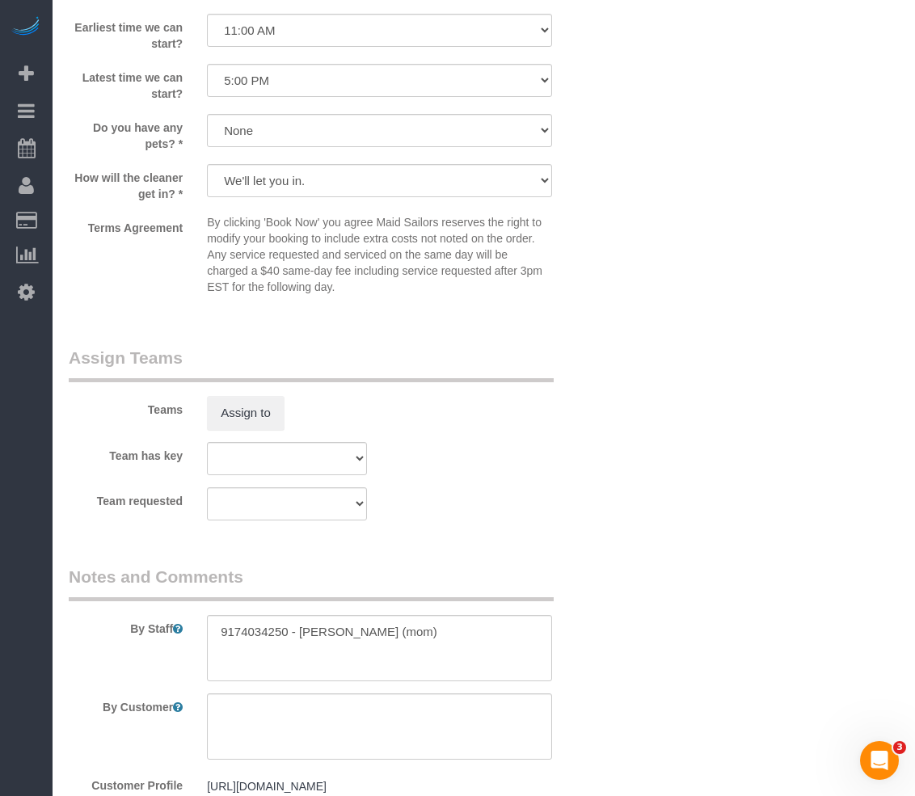
scroll to position [2077, 0]
